Goal: Task Accomplishment & Management: Manage account settings

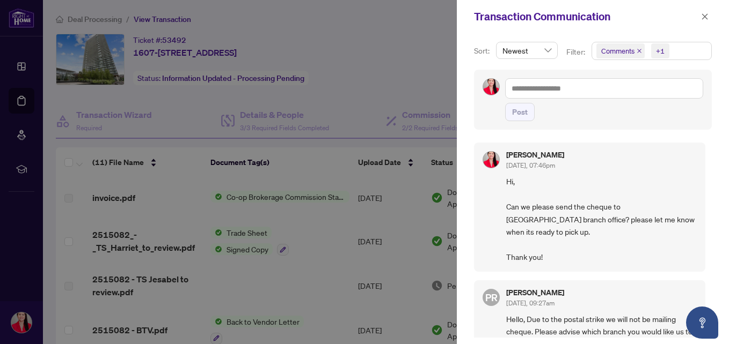
scroll to position [386, 0]
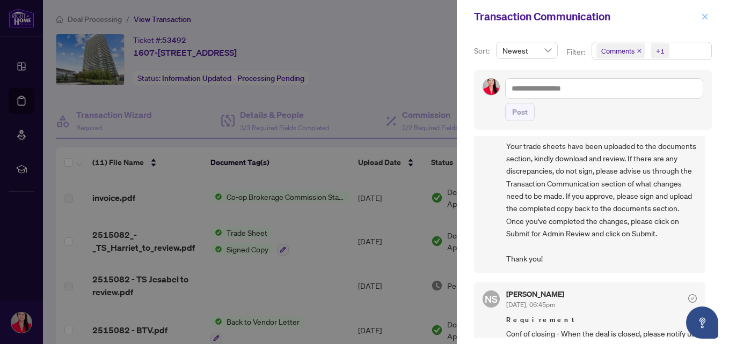
click at [708, 13] on icon "close" at bounding box center [705, 17] width 8 height 8
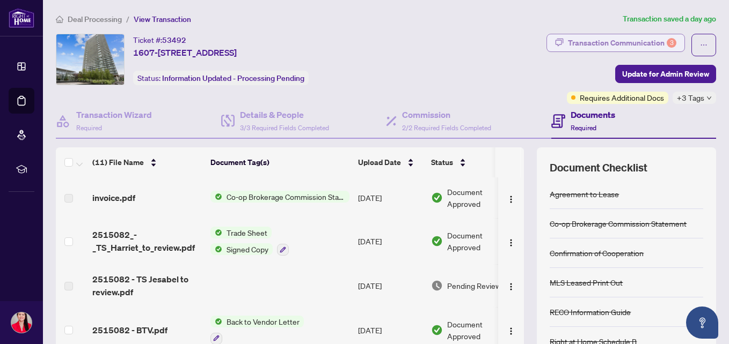
click at [583, 47] on div "Transaction Communication 3" at bounding box center [622, 42] width 108 height 17
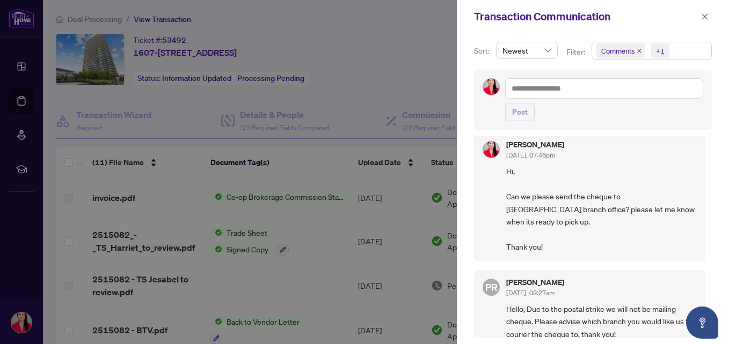
scroll to position [8, 0]
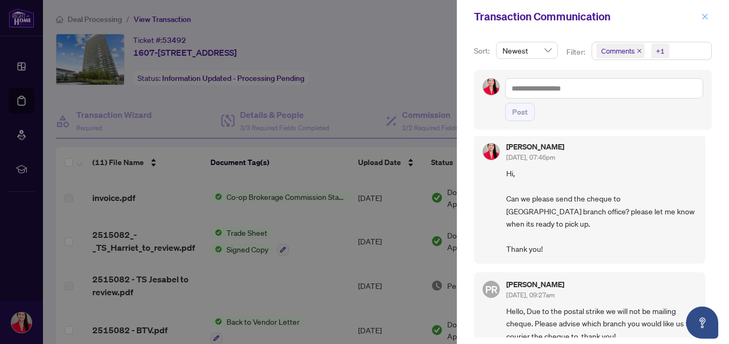
click at [703, 16] on icon "close" at bounding box center [705, 17] width 8 height 8
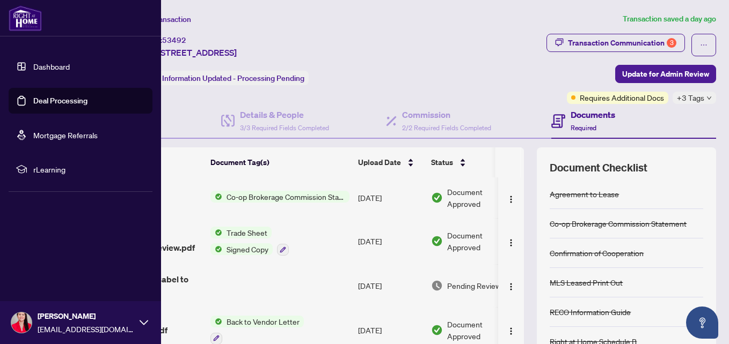
click at [42, 69] on link "Dashboard" at bounding box center [51, 67] width 36 height 10
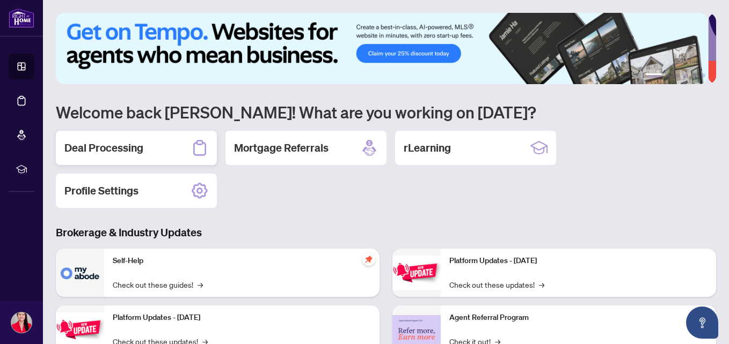
click at [165, 150] on div "Deal Processing" at bounding box center [136, 148] width 161 height 34
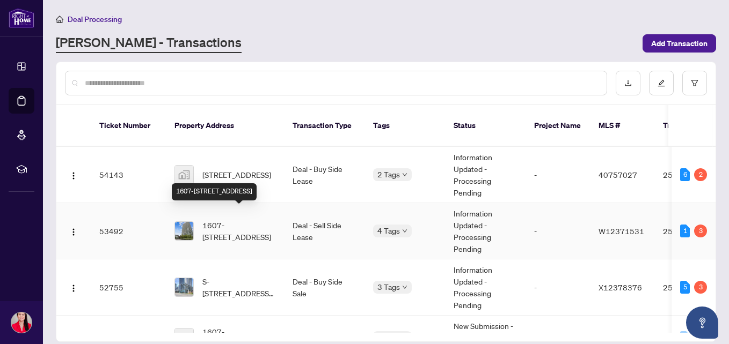
click at [225, 223] on span "1607-[STREET_ADDRESS]" at bounding box center [238, 231] width 73 height 24
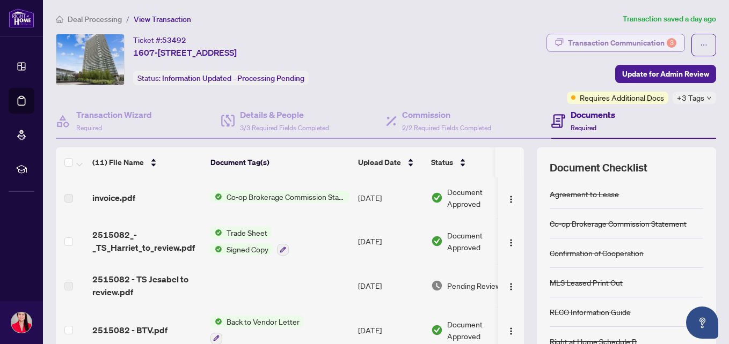
click at [601, 40] on div "Transaction Communication 3" at bounding box center [622, 42] width 108 height 17
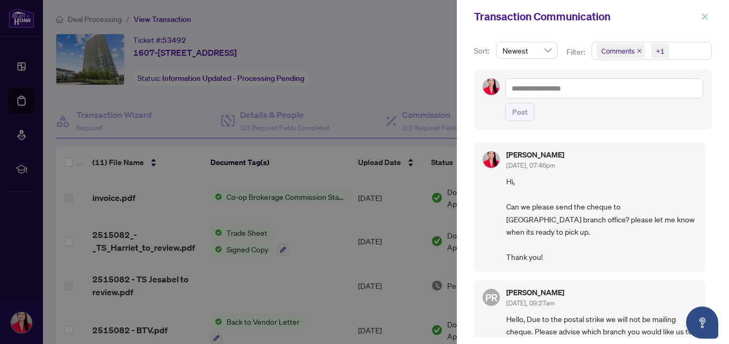
click at [705, 18] on icon "close" at bounding box center [705, 17] width 8 height 8
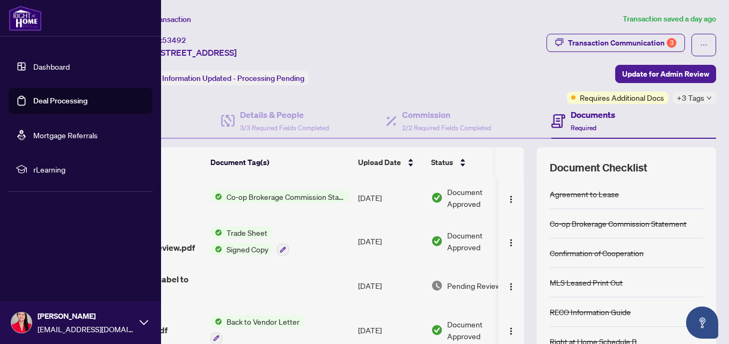
click at [42, 64] on link "Dashboard" at bounding box center [51, 67] width 36 height 10
